Goal: Find specific page/section: Find specific page/section

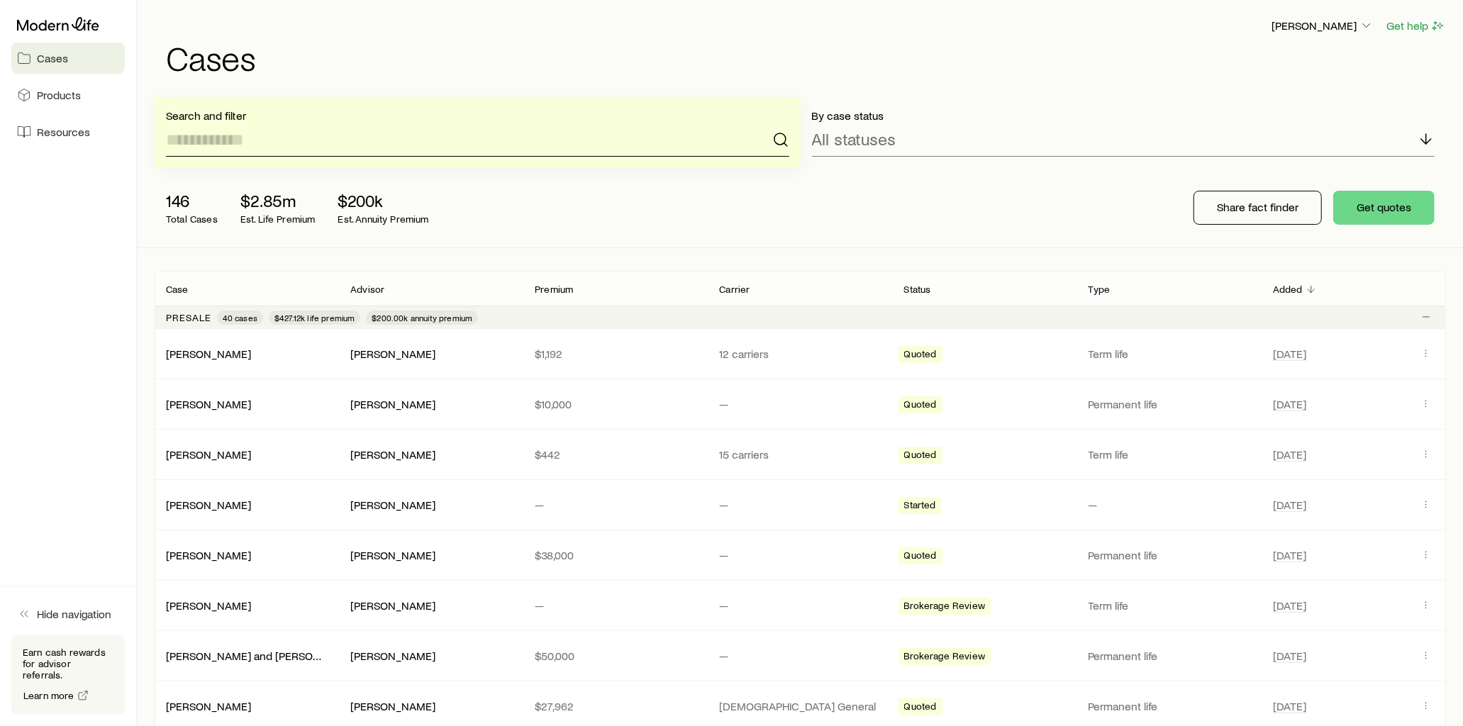
click at [307, 138] on input at bounding box center [477, 140] width 623 height 34
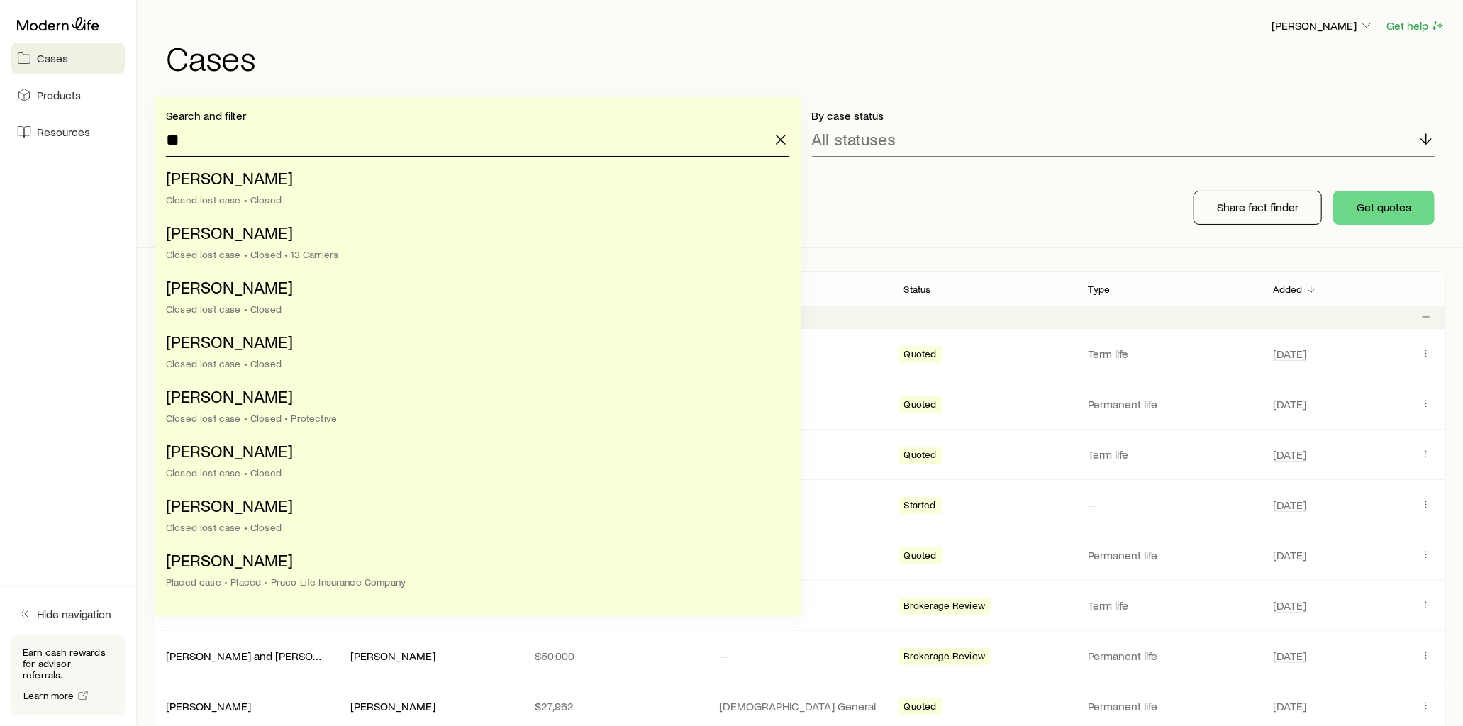
type input "*"
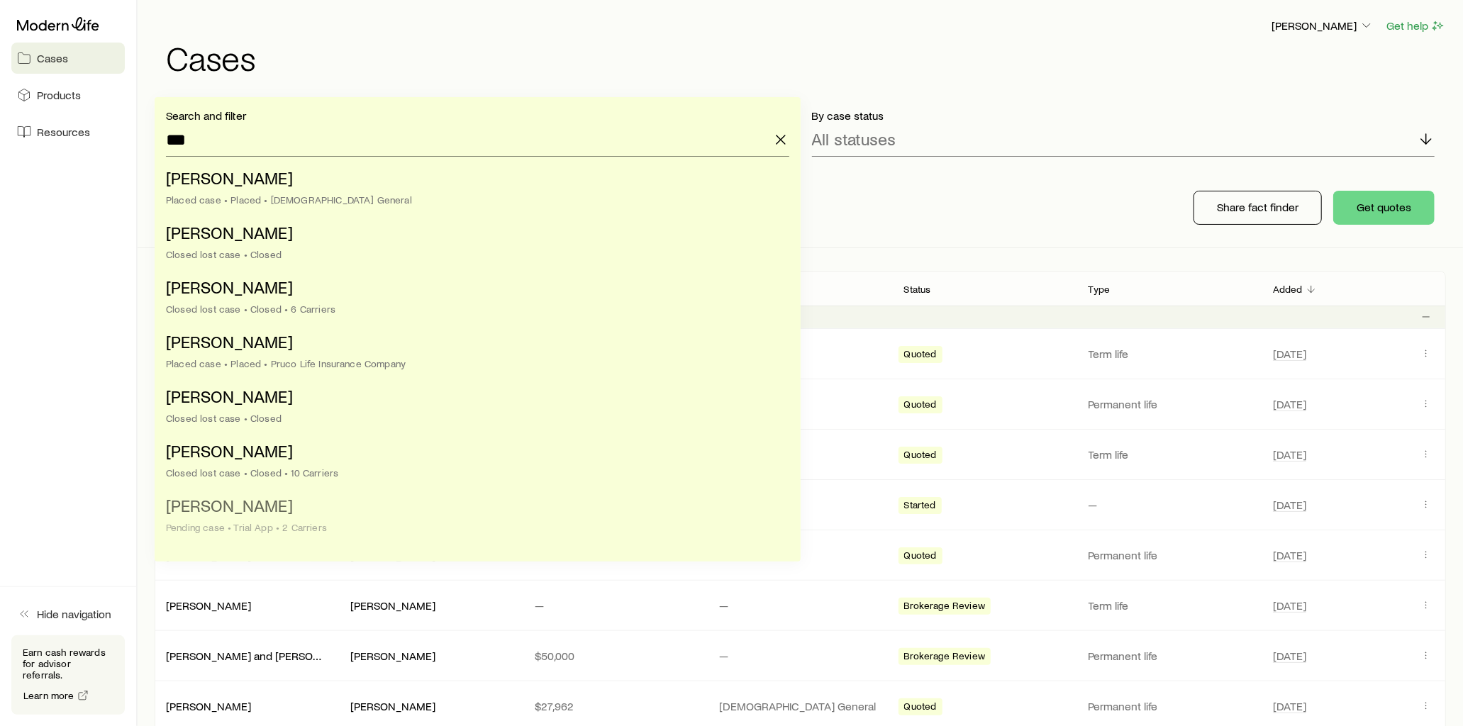
click at [237, 510] on span "[PERSON_NAME]" at bounding box center [229, 505] width 127 height 21
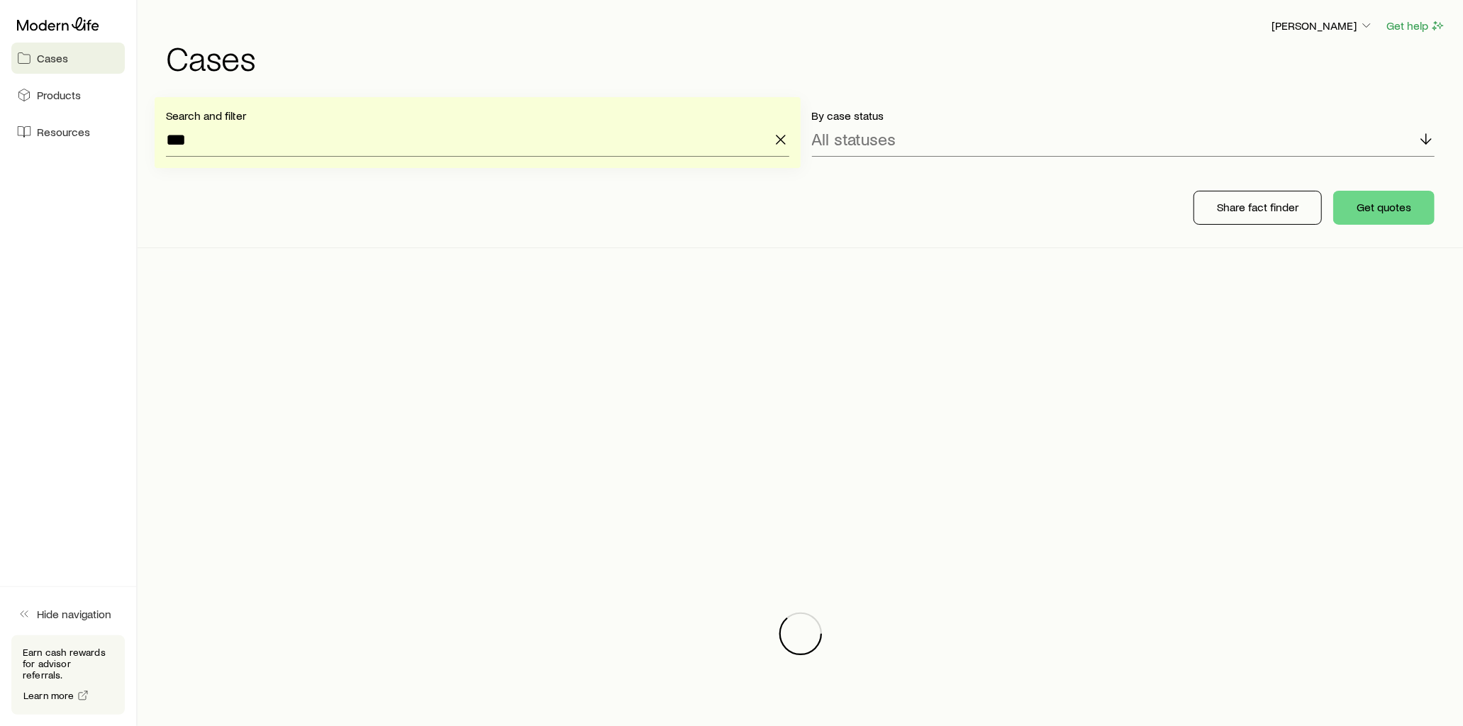
type input "**********"
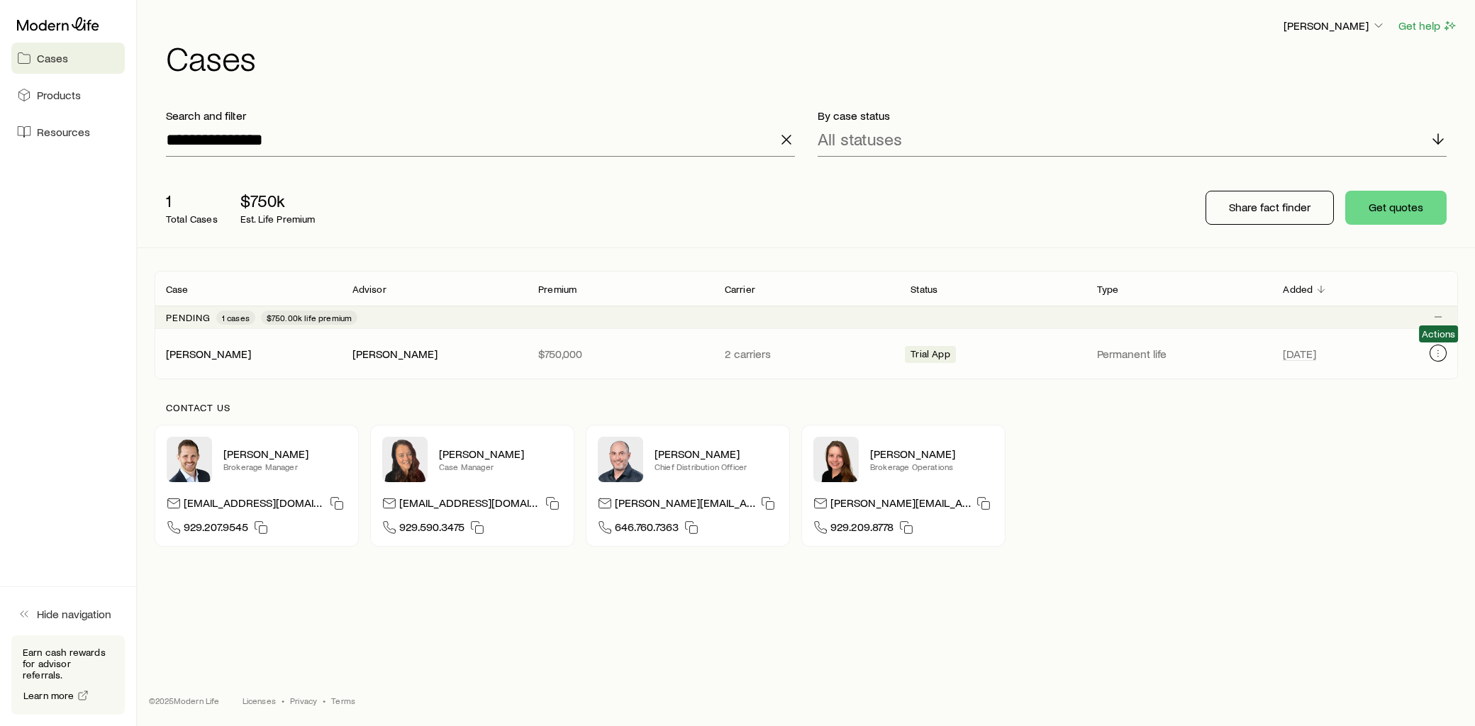
click at [1436, 353] on icon "Client cases" at bounding box center [1437, 352] width 11 height 11
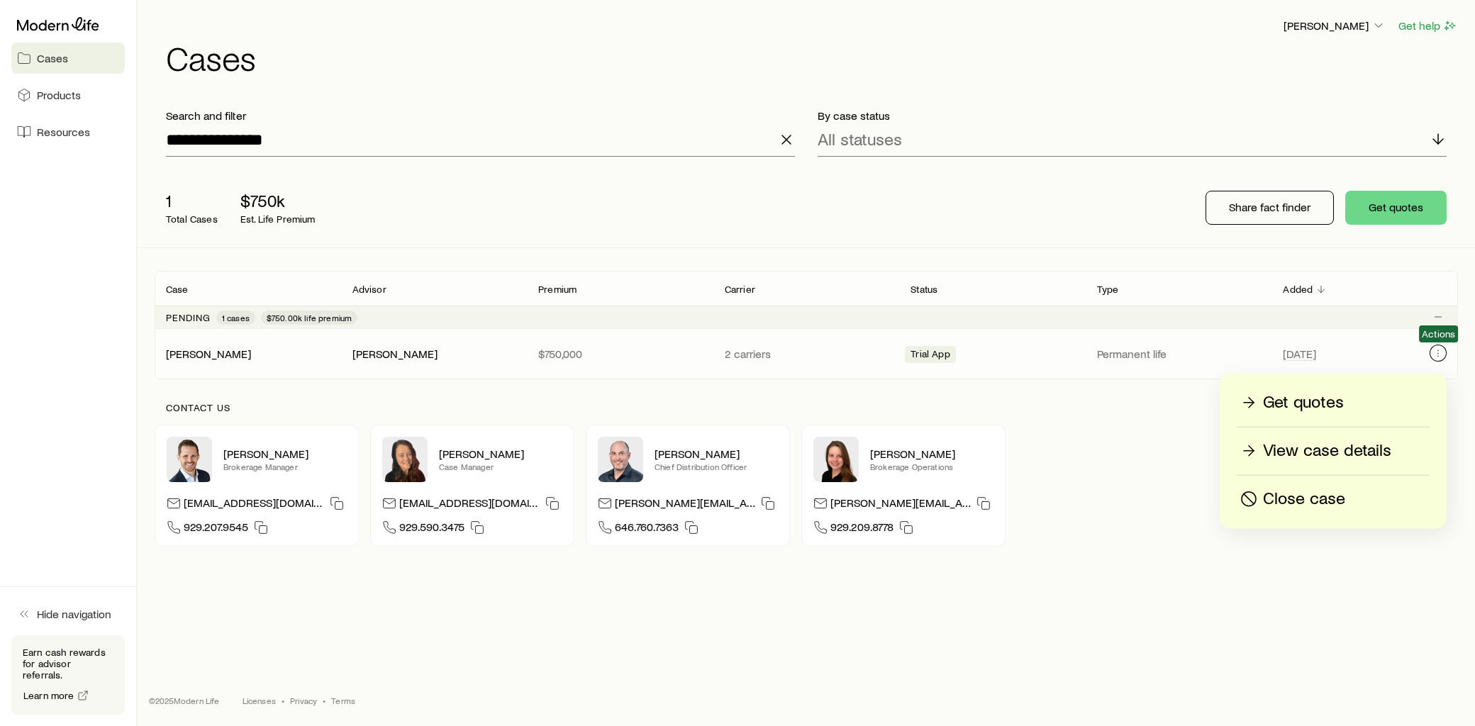
click at [1436, 353] on icon "Client cases" at bounding box center [1437, 352] width 11 height 11
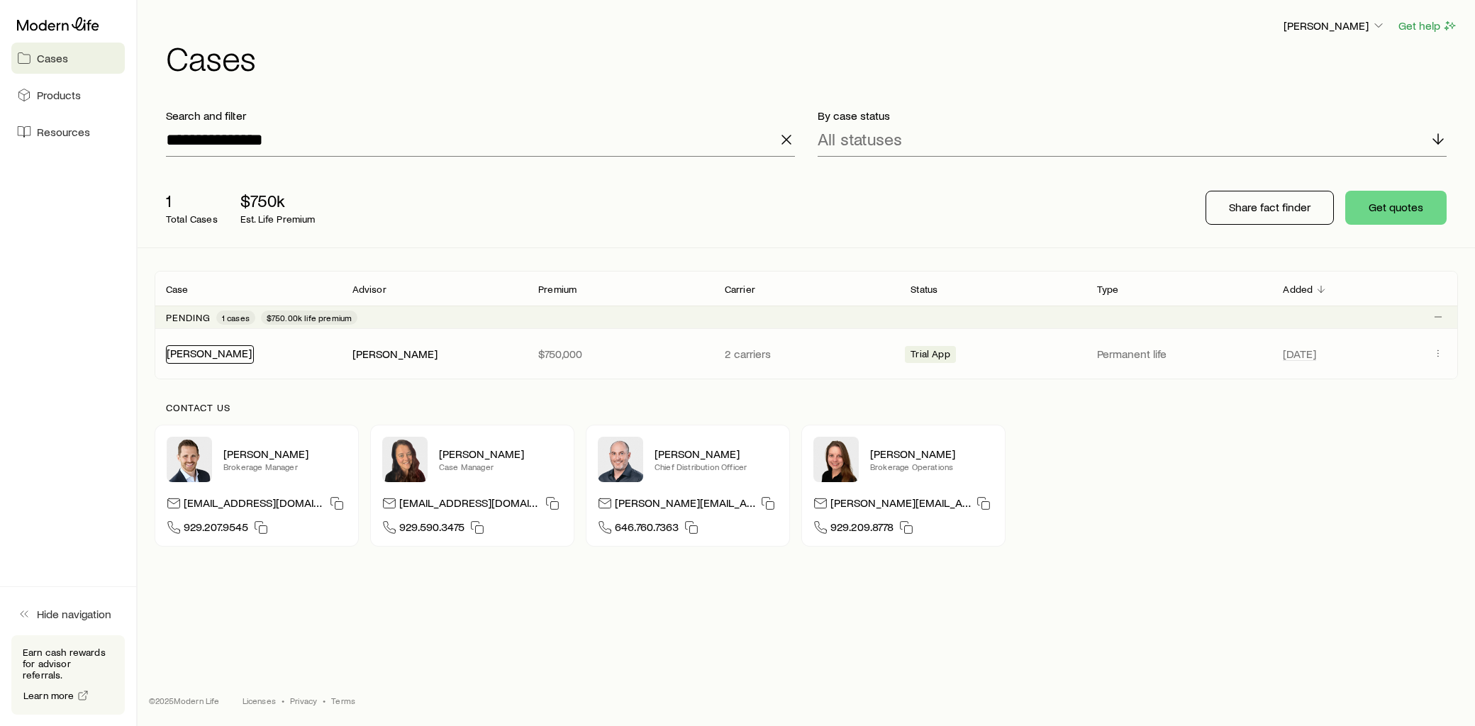
click at [200, 357] on link "[PERSON_NAME]" at bounding box center [209, 352] width 85 height 13
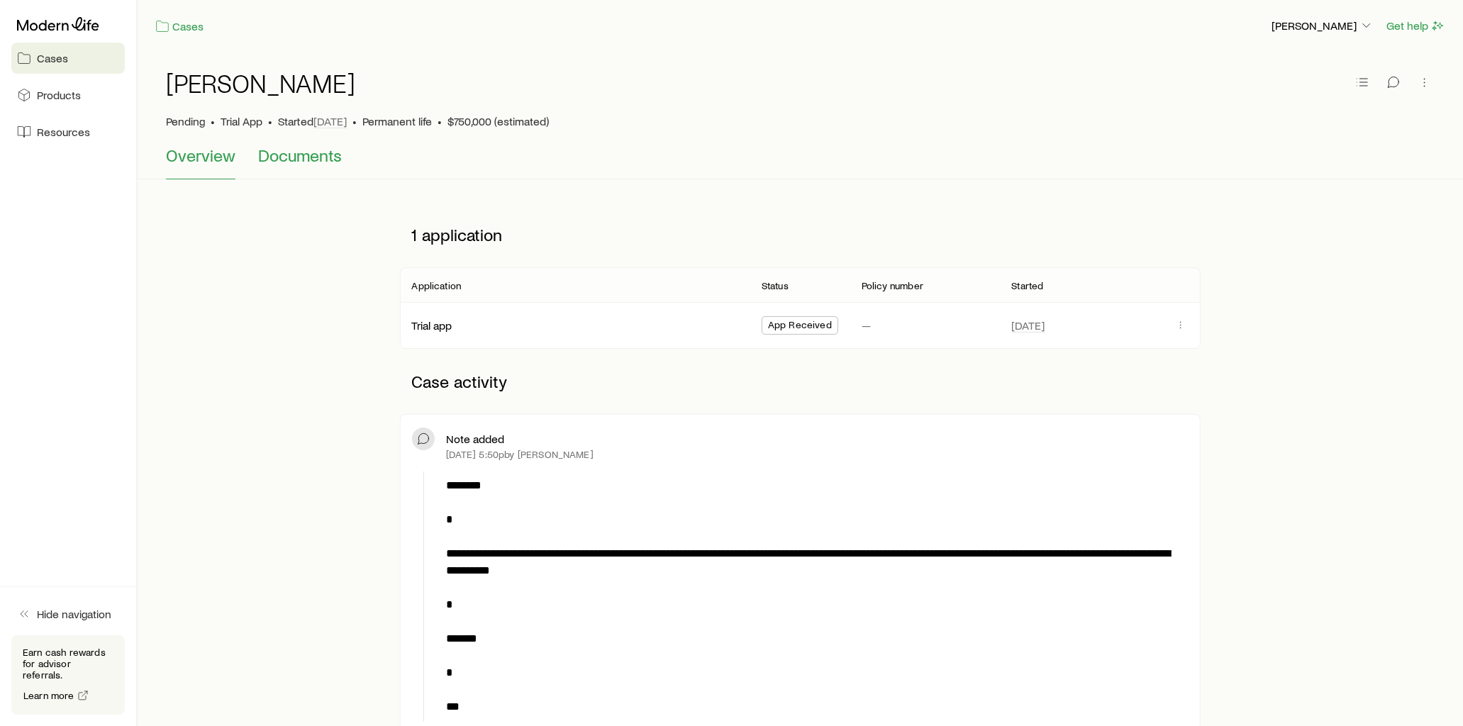
click at [315, 160] on span "Documents" at bounding box center [300, 155] width 84 height 20
